Goal: Task Accomplishment & Management: Use online tool/utility

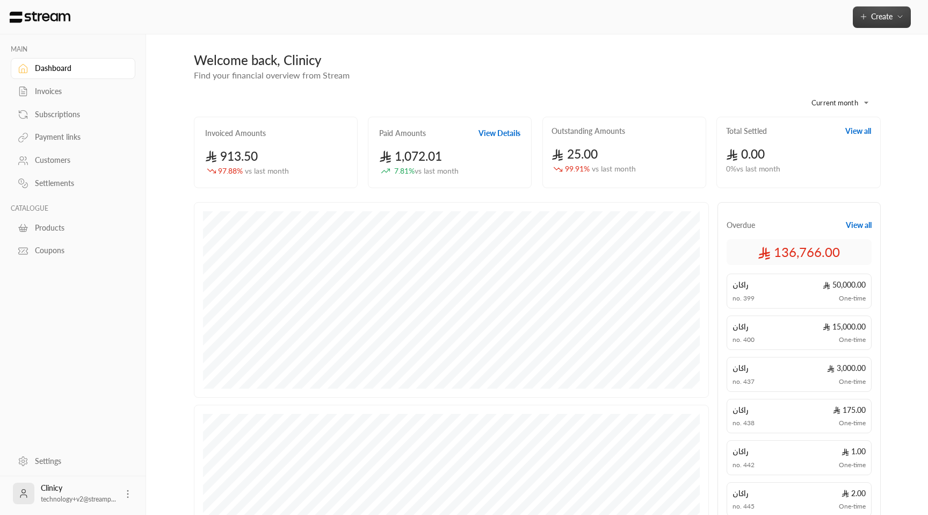
click at [894, 24] on button "Create" at bounding box center [882, 16] width 58 height 21
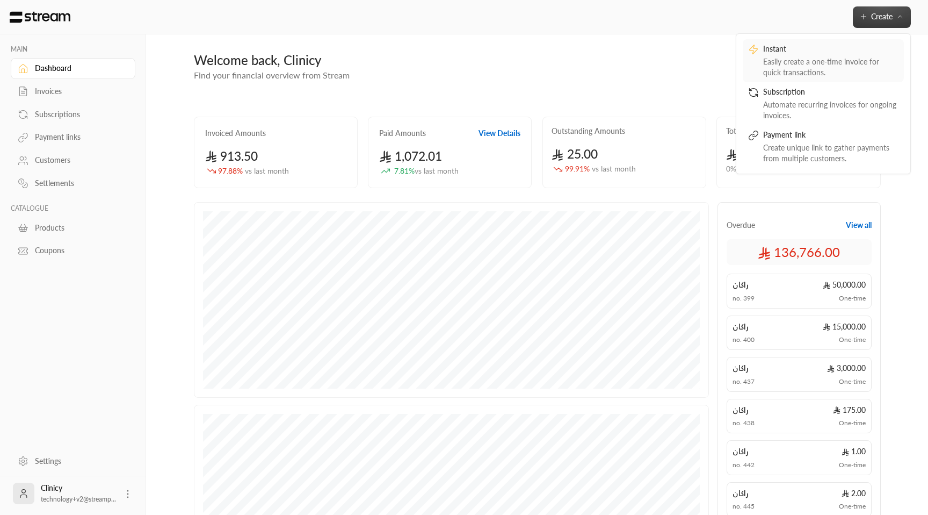
click at [803, 60] on div "Easily create a one-time invoice for quick transactions." at bounding box center [830, 66] width 135 height 21
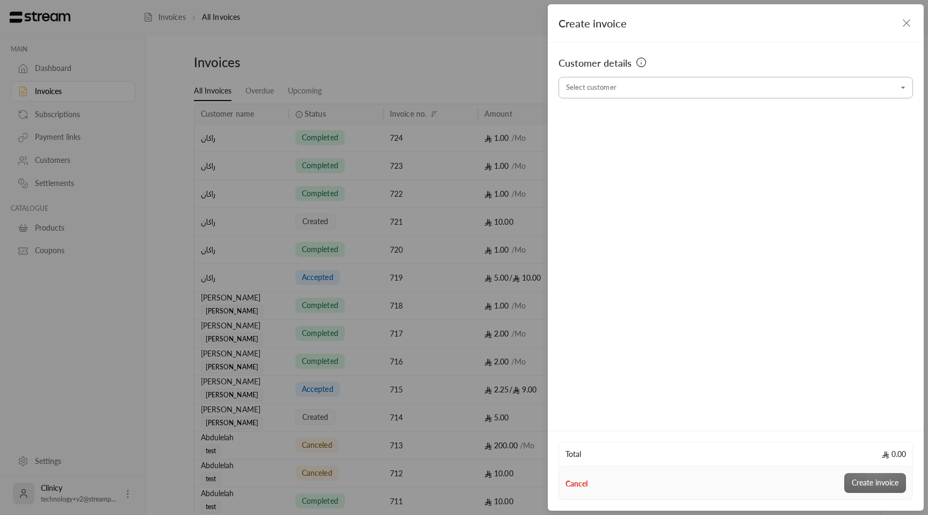
click at [653, 89] on input "Select customer" at bounding box center [736, 87] width 355 height 19
click at [615, 142] on span "test" at bounding box center [609, 145] width 23 height 14
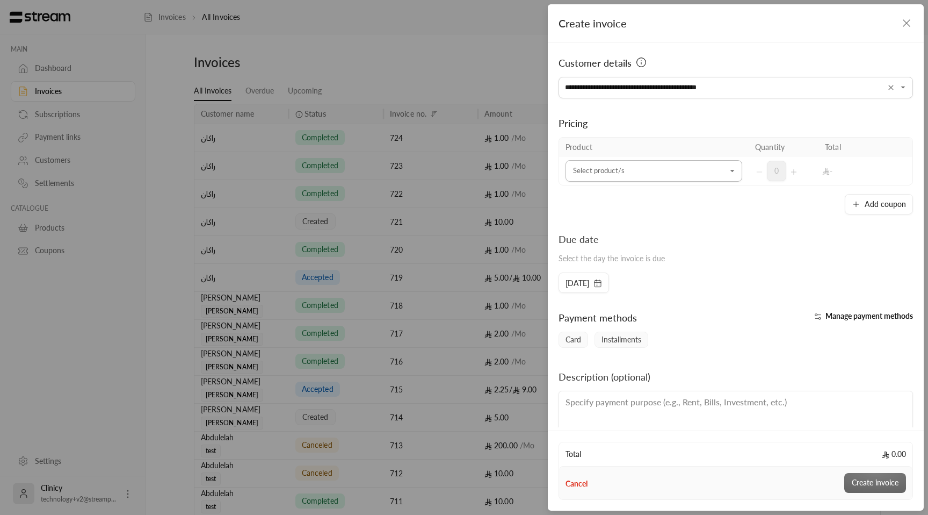
type input "**********"
click at [703, 175] on input "Select customer" at bounding box center [654, 171] width 177 height 19
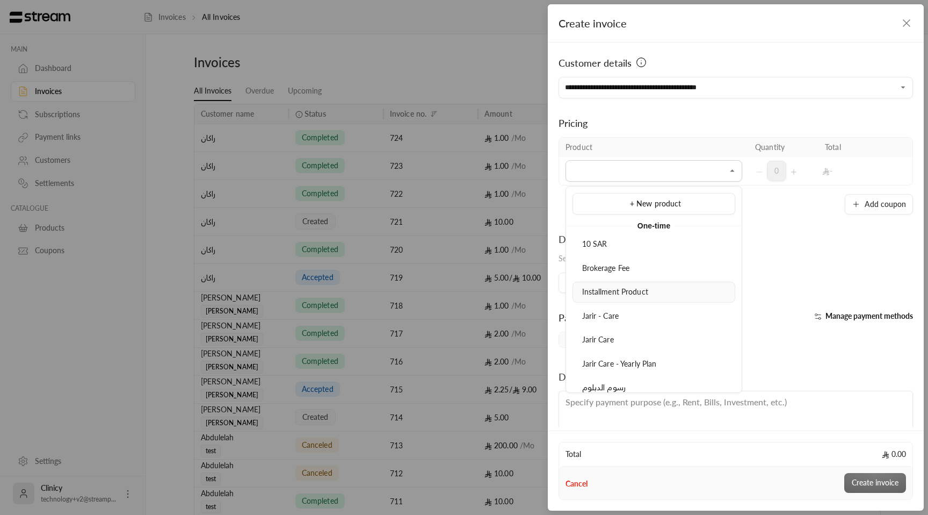
click at [659, 295] on div "Installment Product" at bounding box center [654, 291] width 151 height 11
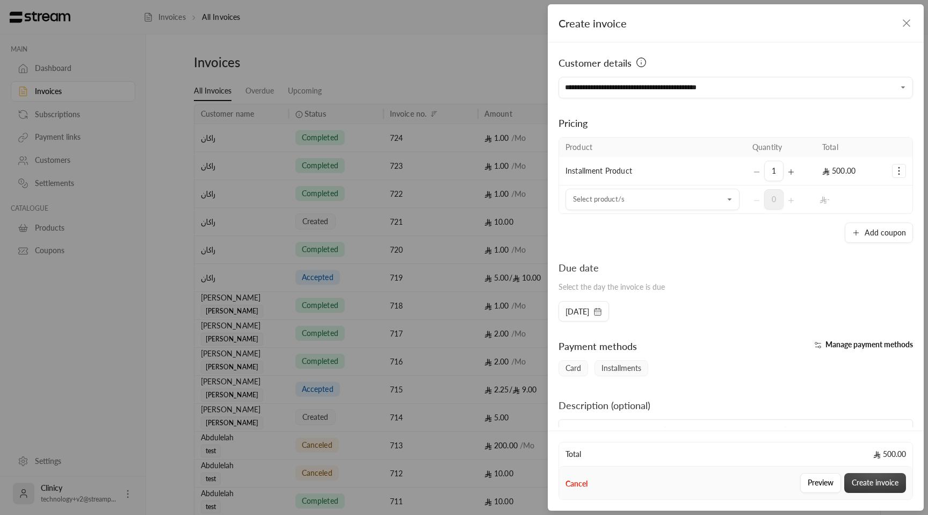
click at [882, 479] on button "Create invoice" at bounding box center [876, 483] width 62 height 20
